Goal: Information Seeking & Learning: Learn about a topic

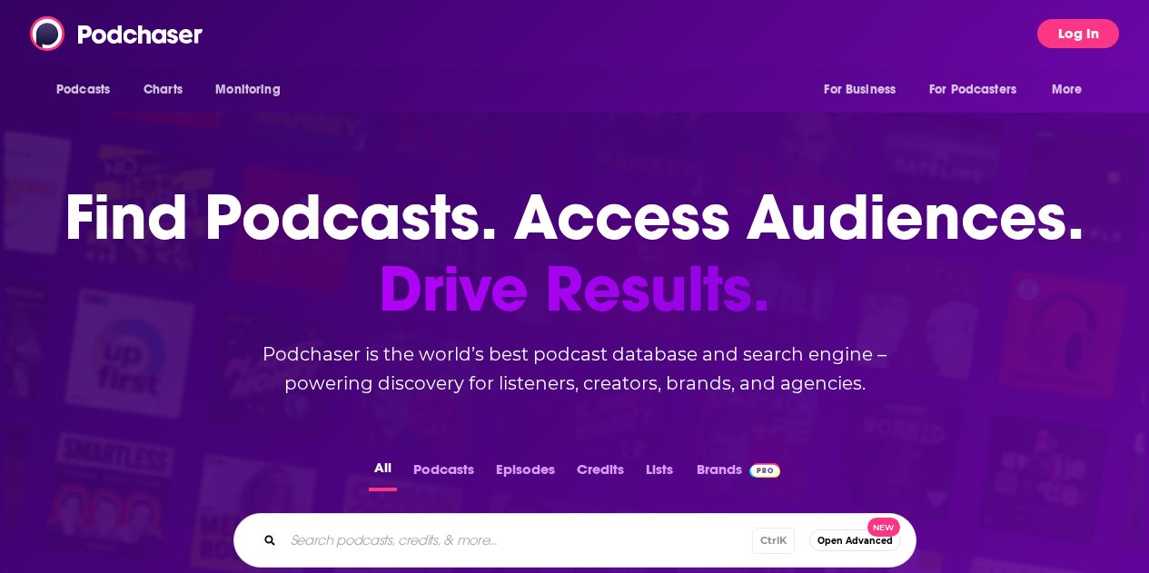
click at [1094, 25] on button "Log In" at bounding box center [1079, 33] width 82 height 29
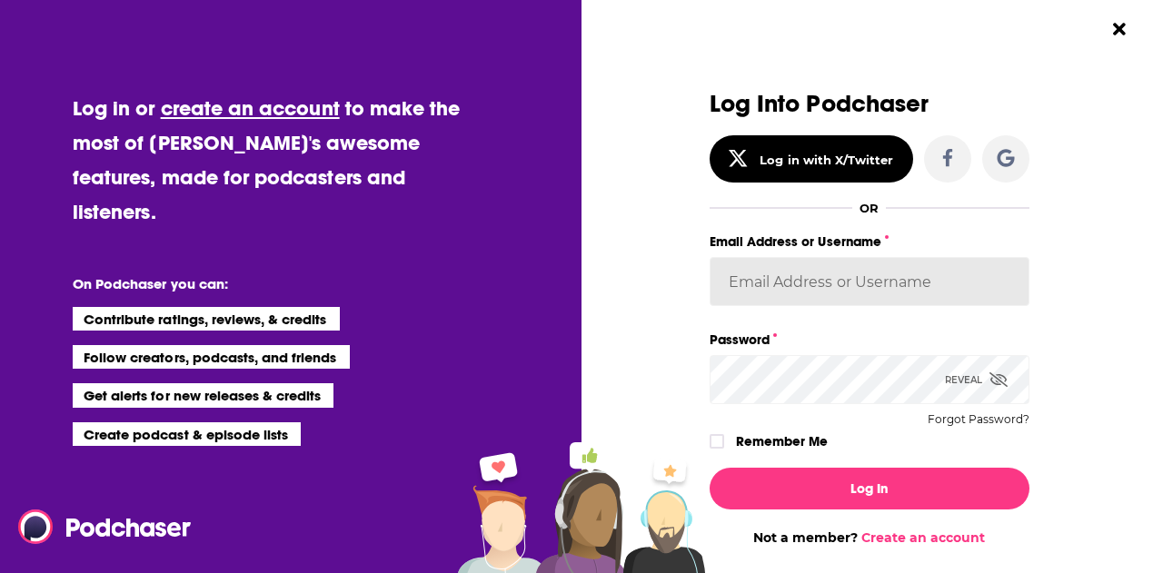
click at [797, 282] on input "Email Address or Username" at bounding box center [870, 281] width 320 height 49
type input "[EMAIL_ADDRESS][DOMAIN_NAME]"
click at [807, 437] on label "Remember Me" at bounding box center [782, 442] width 92 height 24
click at [722, 450] on input "rememberMe" at bounding box center [716, 450] width 11 height 0
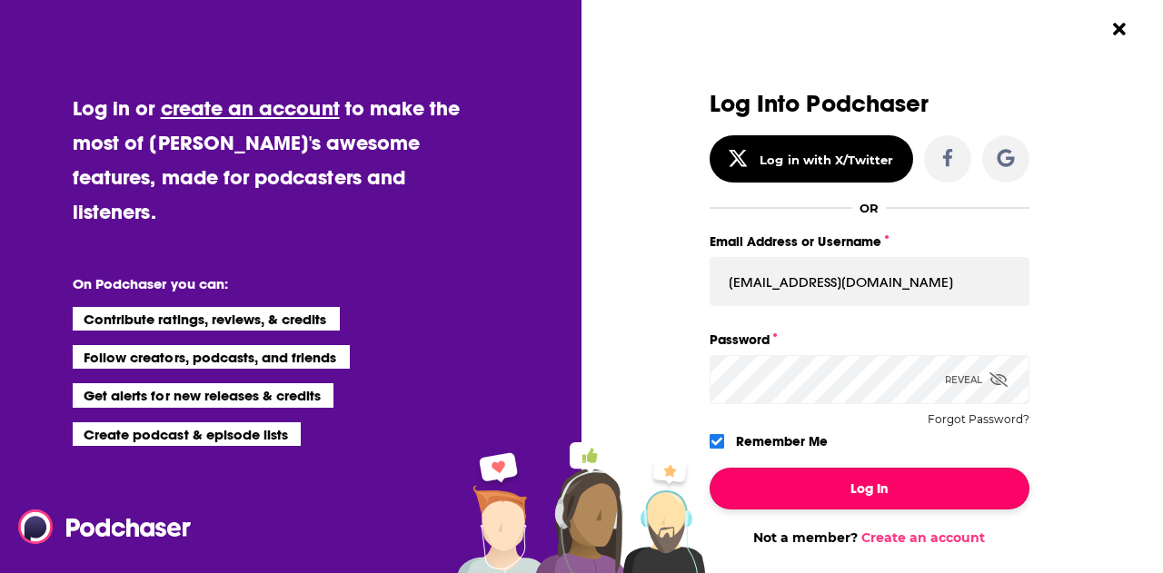
click at [816, 475] on button "Log In" at bounding box center [870, 489] width 320 height 42
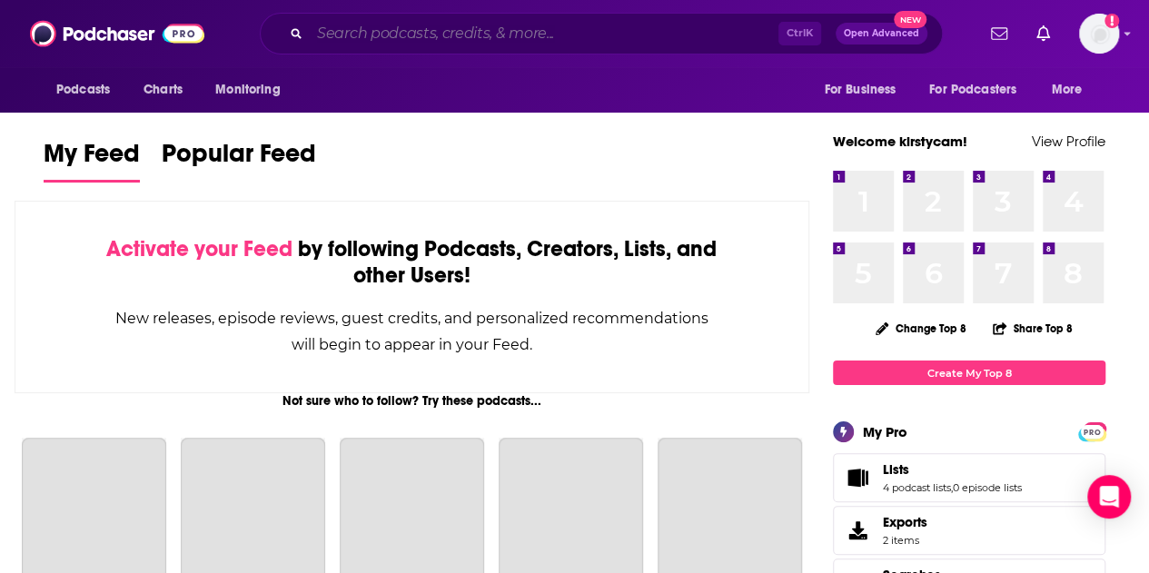
click at [382, 40] on input "Search podcasts, credits, & more..." at bounding box center [544, 33] width 469 height 29
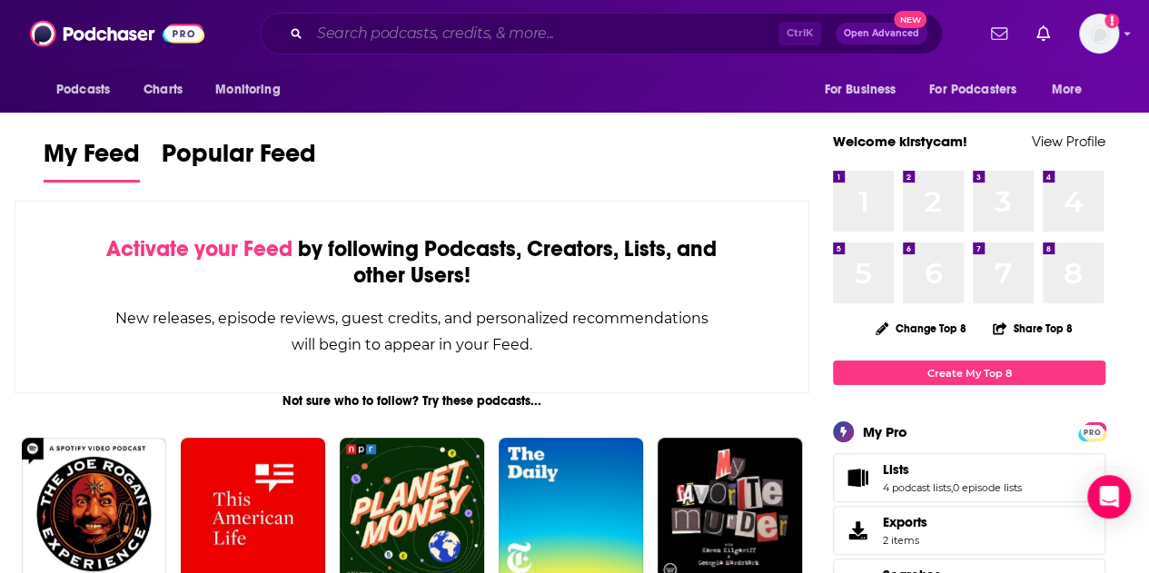
click at [482, 35] on input "Search podcasts, credits, & more..." at bounding box center [544, 33] width 469 height 29
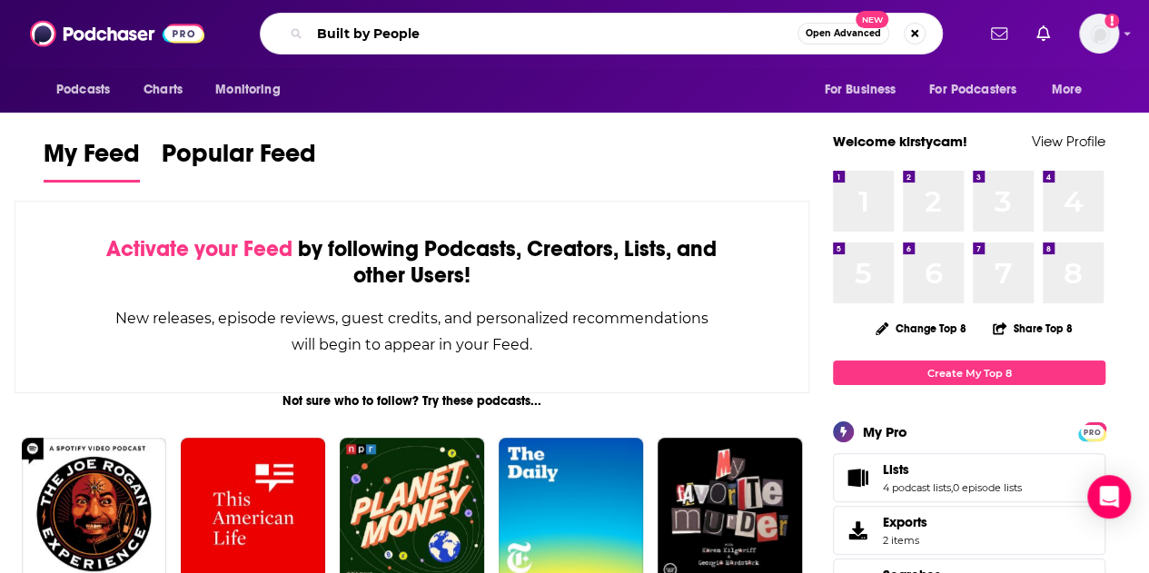
type input "Built by People"
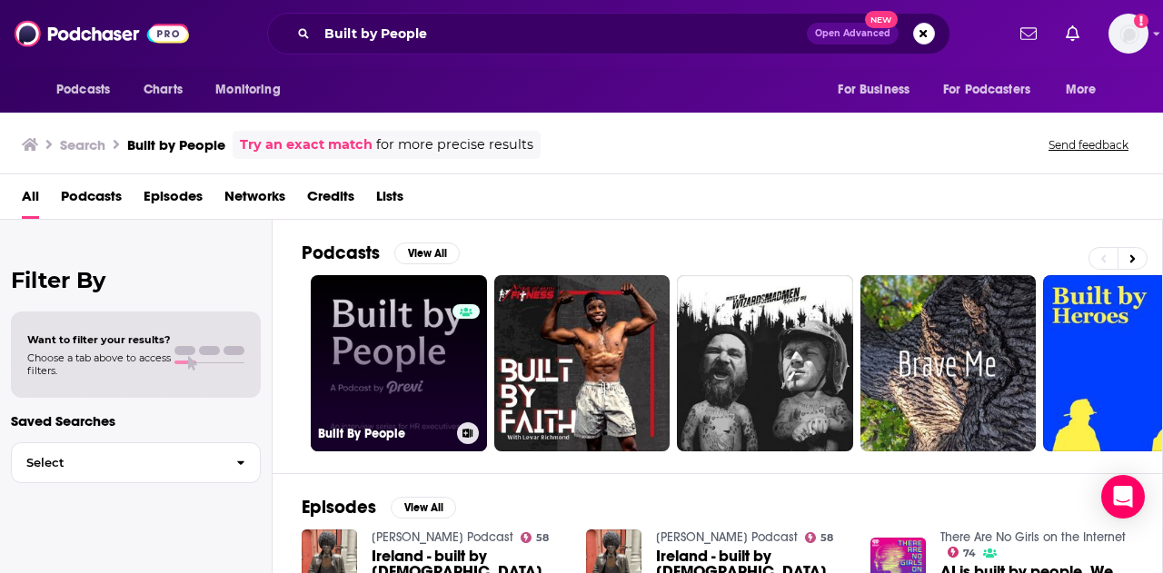
click at [420, 376] on link "0 Built By People" at bounding box center [399, 363] width 176 height 176
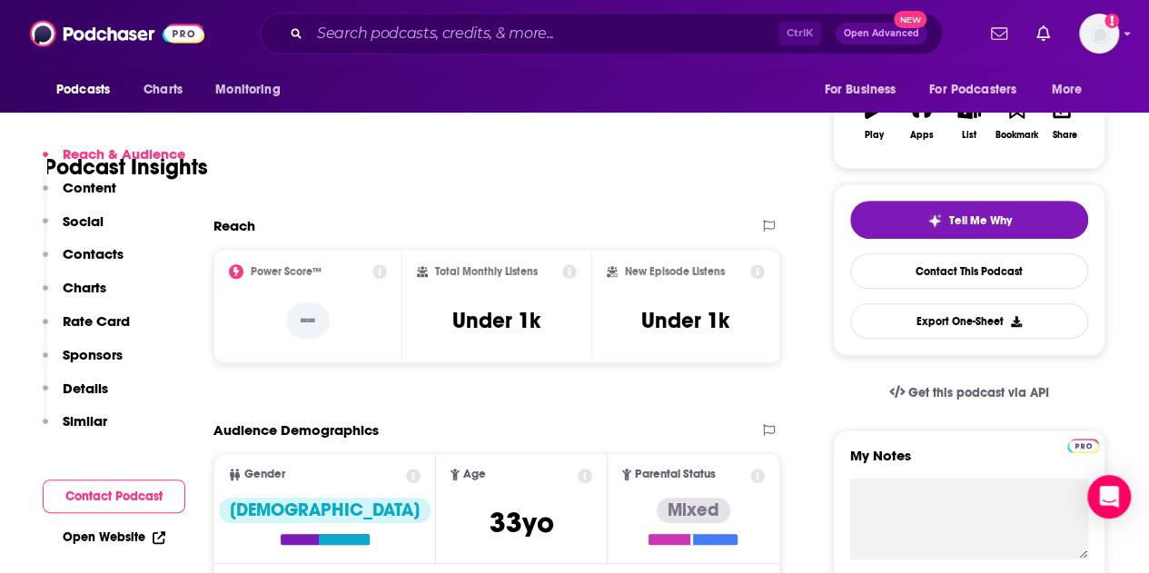
scroll to position [280, 0]
